Goal: Task Accomplishment & Management: Complete application form

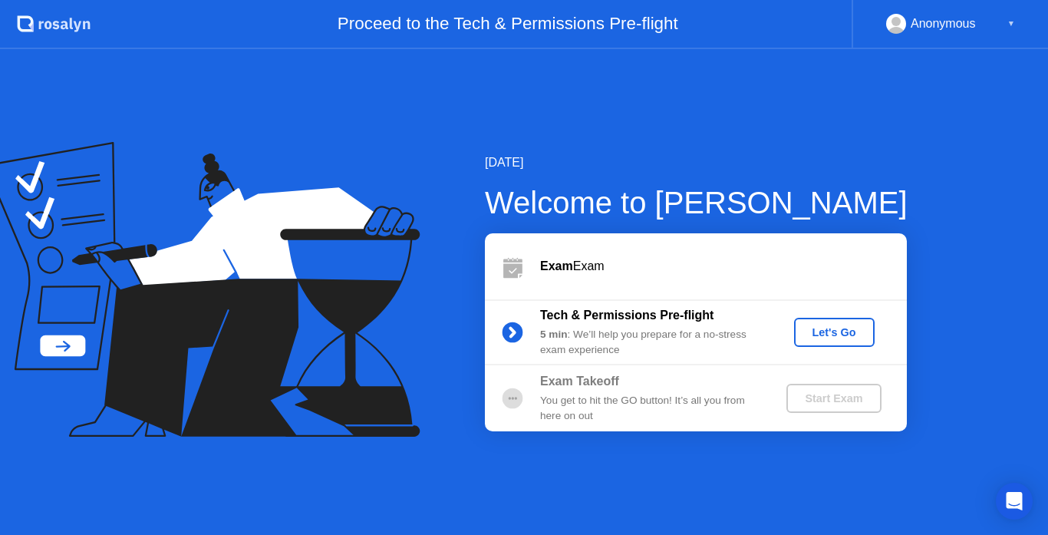
click at [845, 338] on div "Let's Go" at bounding box center [834, 332] width 68 height 12
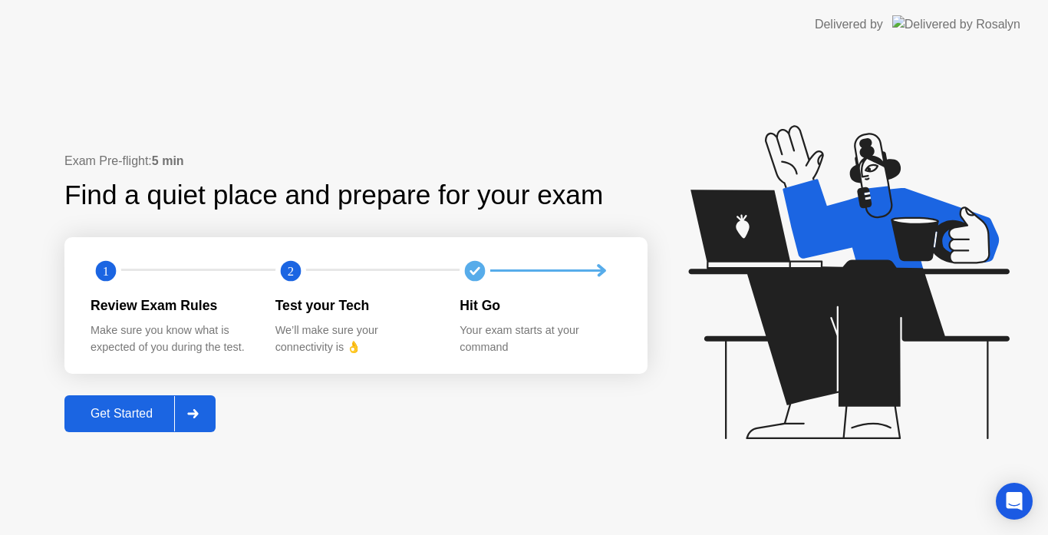
click at [130, 420] on div "Get Started" at bounding box center [121, 414] width 105 height 14
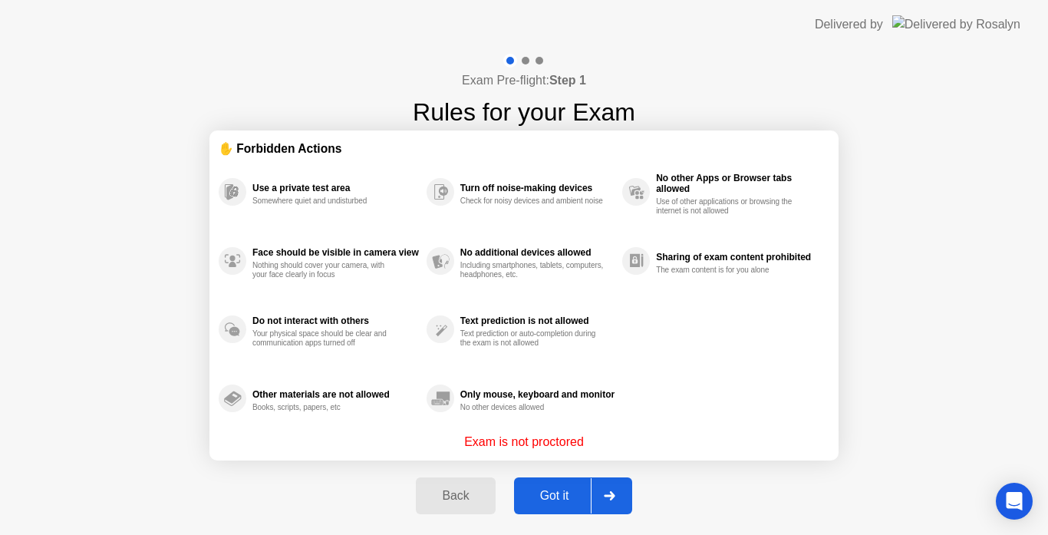
click at [565, 505] on button "Got it" at bounding box center [573, 495] width 118 height 37
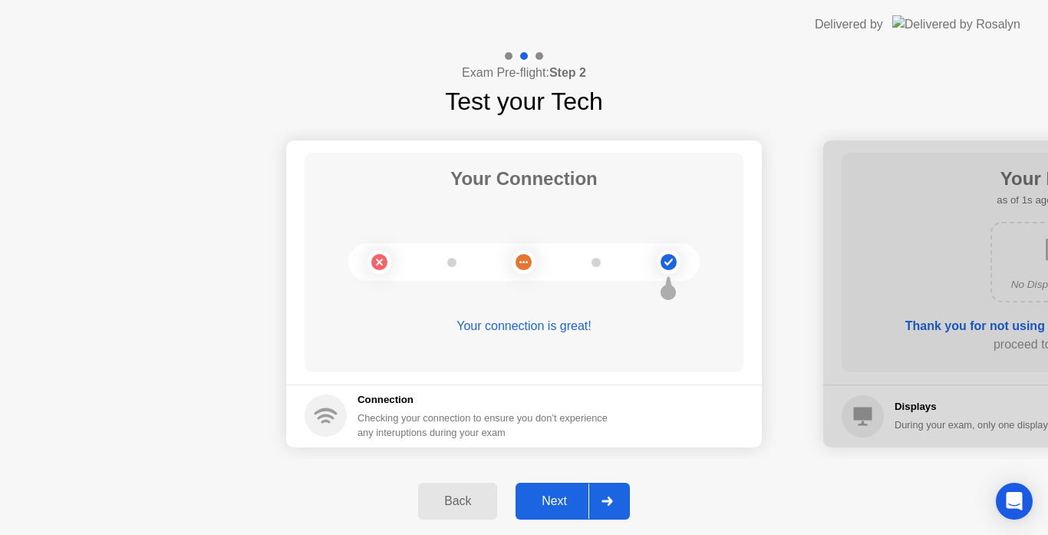
click at [542, 507] on div "Next" at bounding box center [554, 501] width 68 height 14
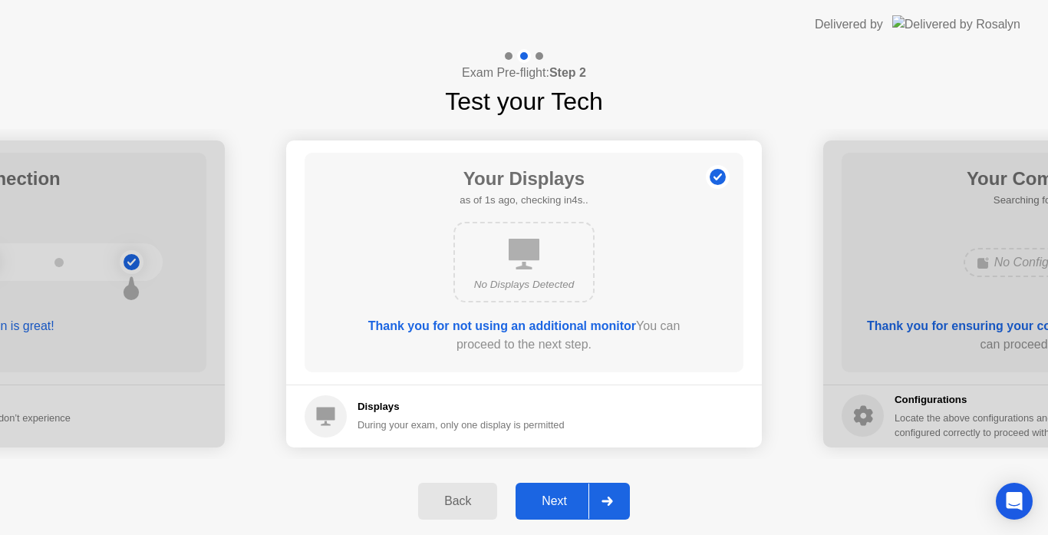
click at [542, 507] on div "Next" at bounding box center [554, 501] width 68 height 14
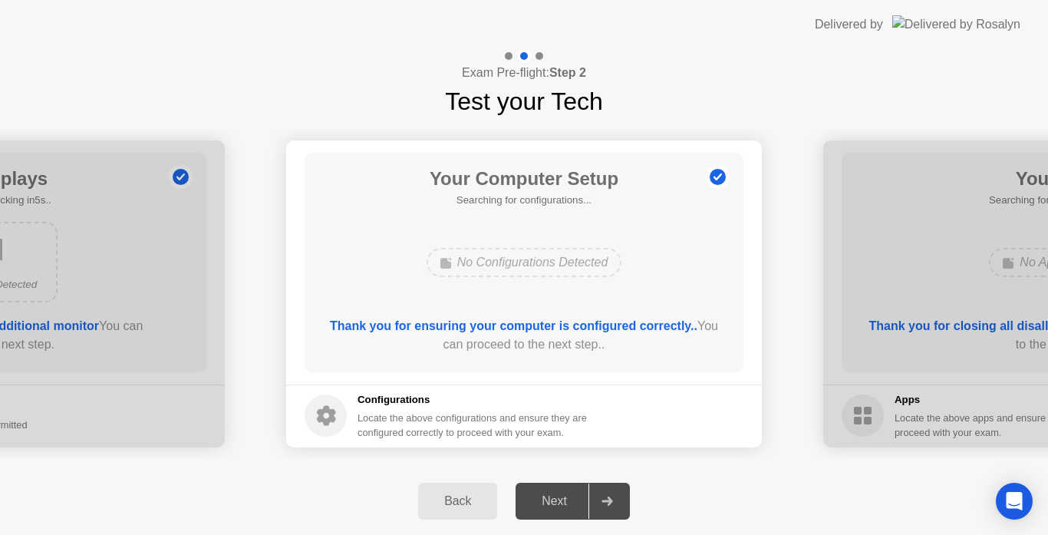
click at [542, 507] on div "Next" at bounding box center [554, 501] width 68 height 14
click at [600, 500] on div at bounding box center [606, 500] width 37 height 35
click at [555, 505] on div "Next" at bounding box center [554, 501] width 68 height 14
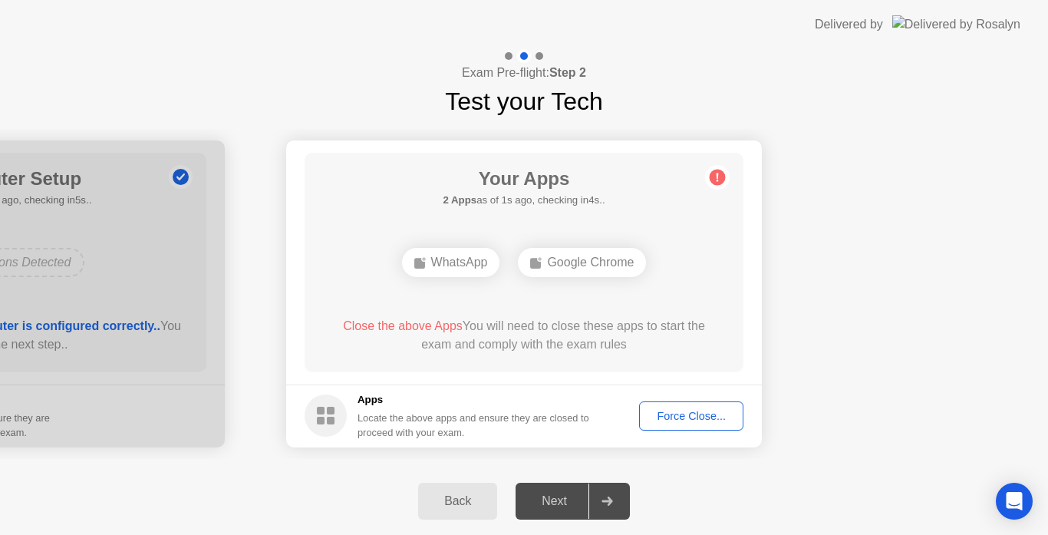
click at [682, 414] on div "Force Close..." at bounding box center [691, 416] width 94 height 12
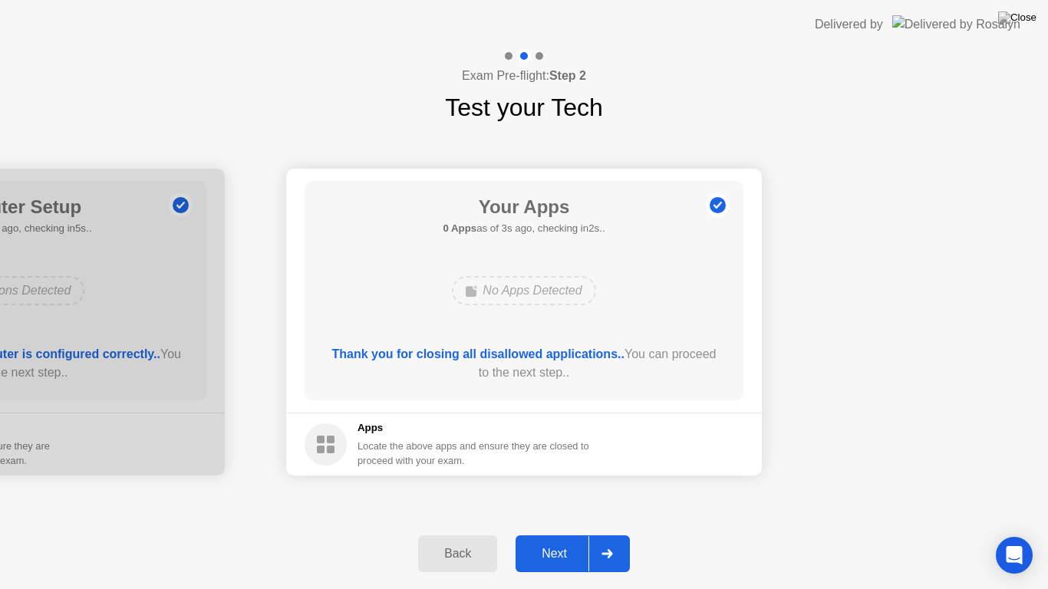
click at [543, 534] on div "Next" at bounding box center [554, 554] width 68 height 14
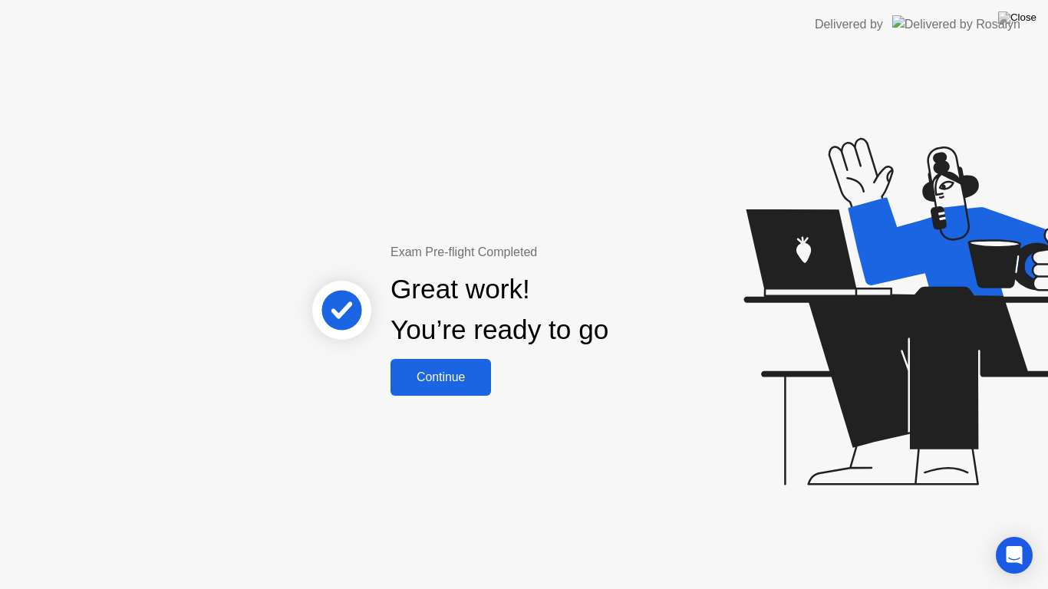
click at [453, 384] on div "Continue" at bounding box center [440, 377] width 91 height 14
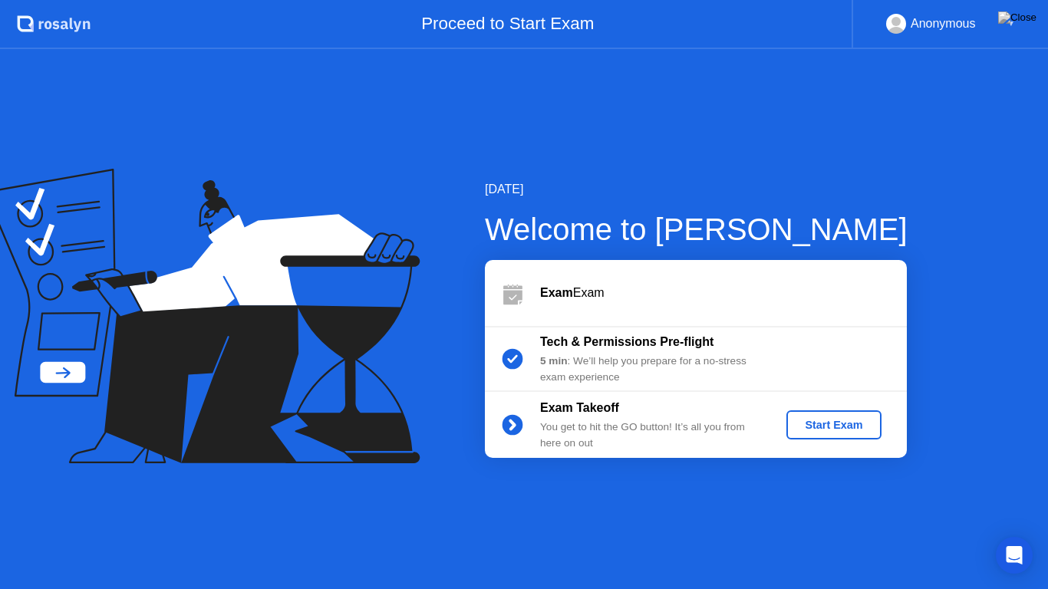
click at [843, 431] on div "Start Exam" at bounding box center [833, 425] width 82 height 12
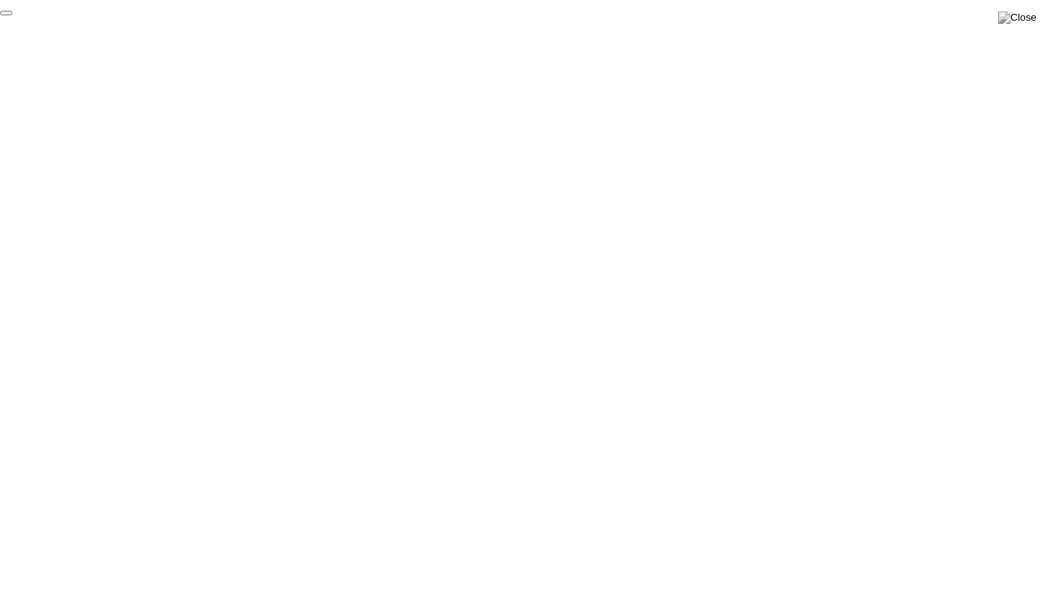
click at [12, 15] on button "End Proctoring Session" at bounding box center [6, 13] width 12 height 5
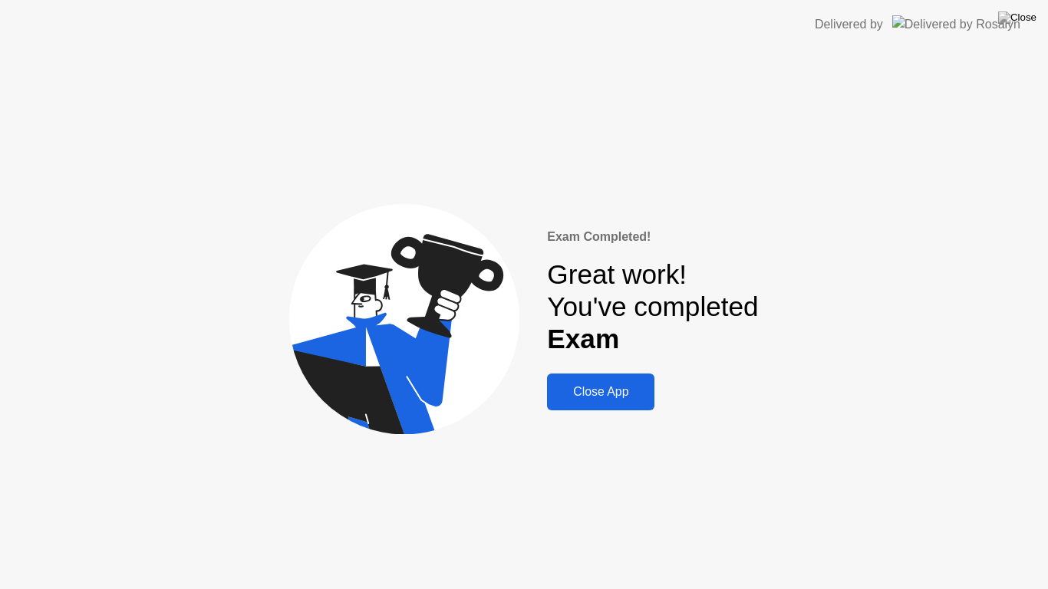
click at [594, 385] on div "Close App" at bounding box center [601, 392] width 98 height 14
